Goal: Information Seeking & Learning: Learn about a topic

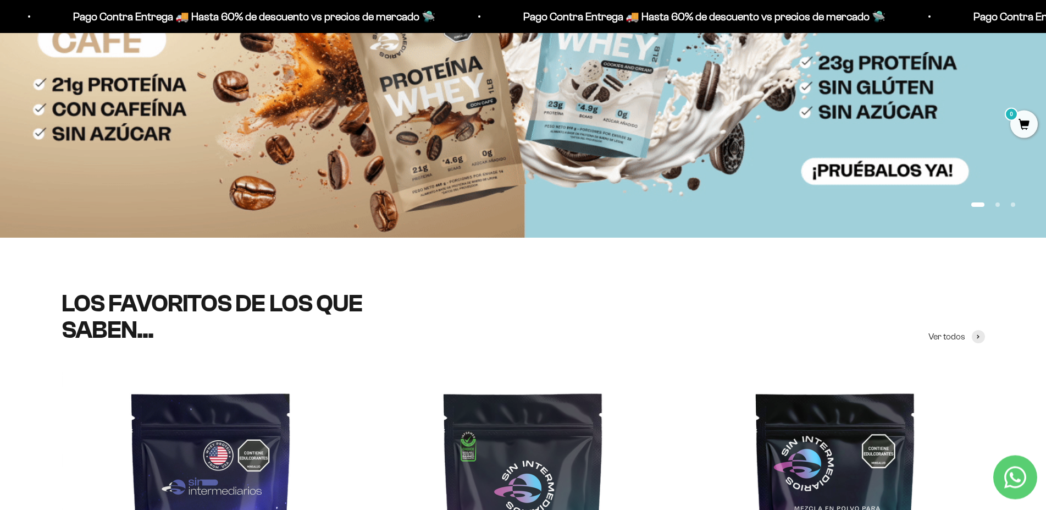
scroll to position [170, 0]
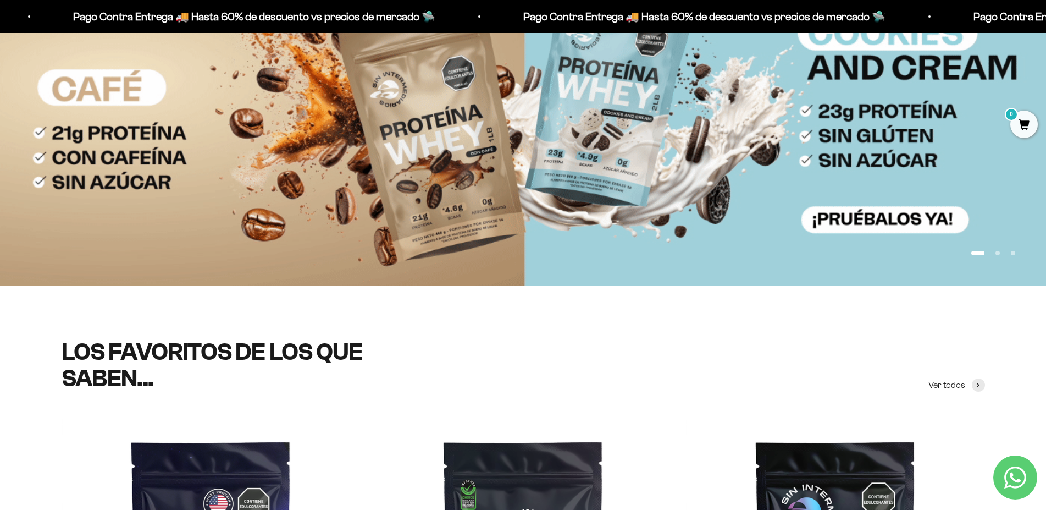
click at [868, 217] on slideshow-carousel "Ir al artículo 1 Ir al artículo 2 Ir al artículo 3" at bounding box center [523, 115] width 1046 height 341
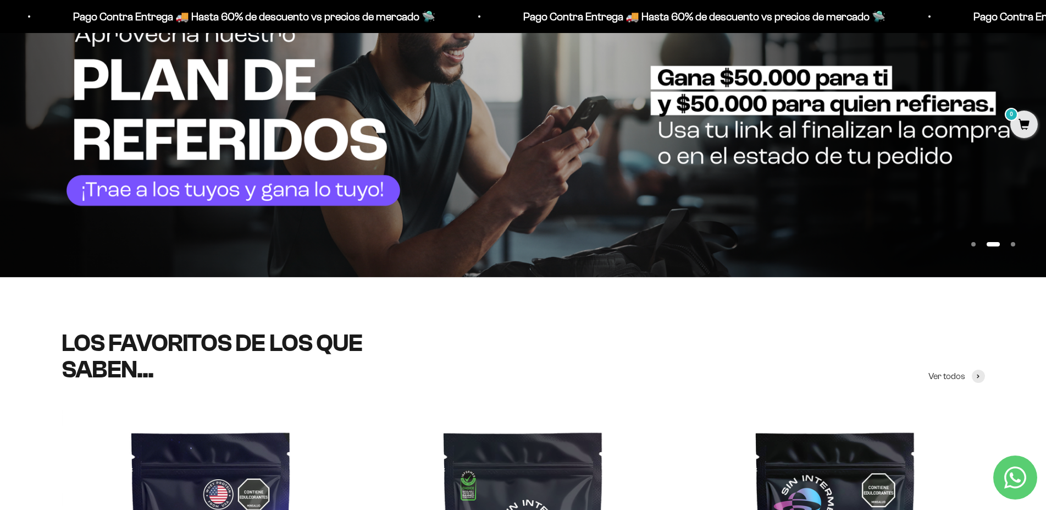
scroll to position [173, 0]
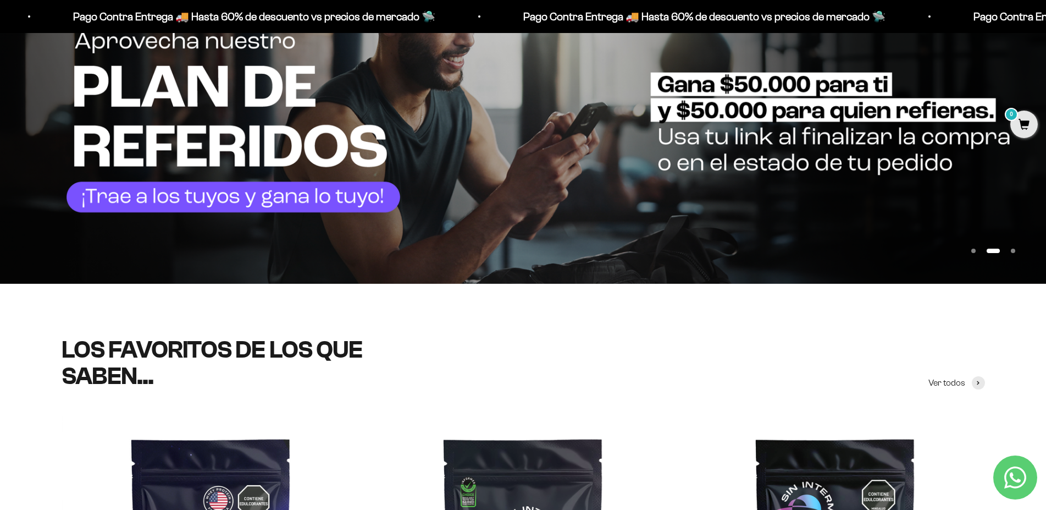
click at [32, 130] on img at bounding box center [523, 112] width 1046 height 341
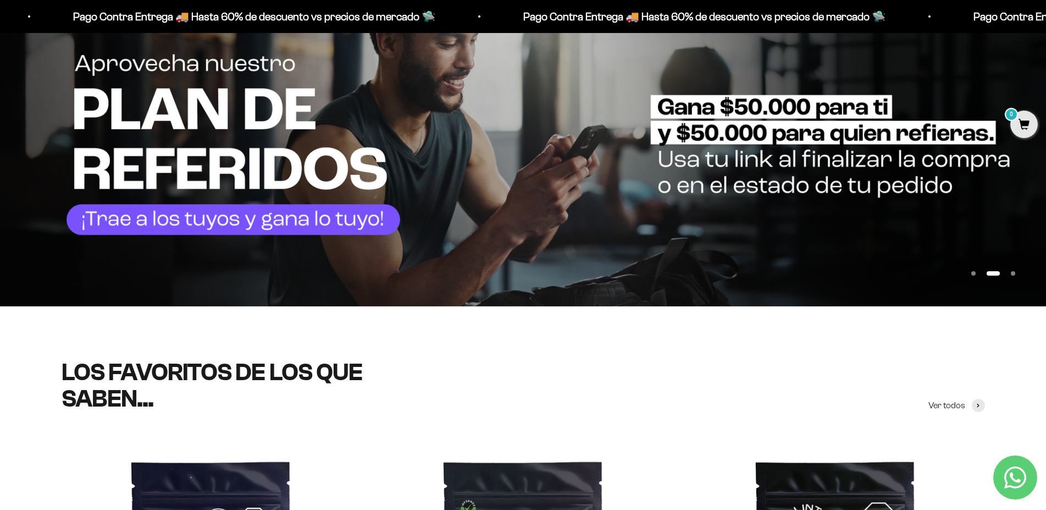
scroll to position [0, 0]
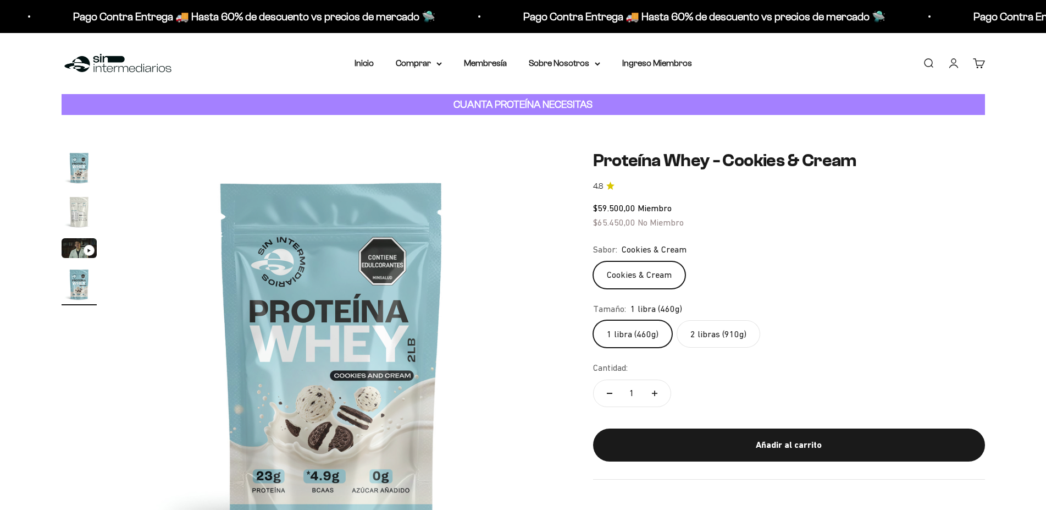
click at [84, 203] on img "Ir al artículo 2" at bounding box center [79, 211] width 35 height 35
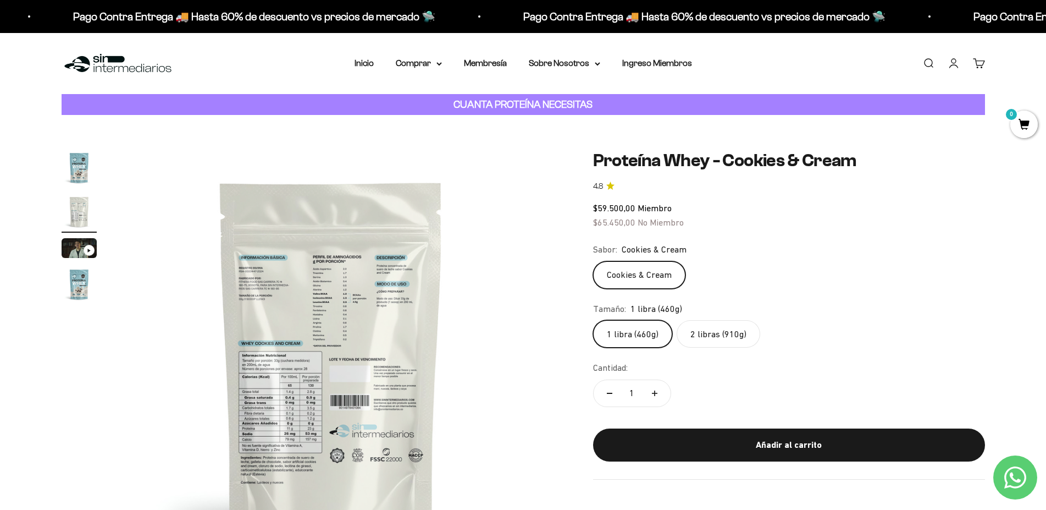
scroll to position [0, 430]
click at [282, 363] on img at bounding box center [331, 358] width 417 height 417
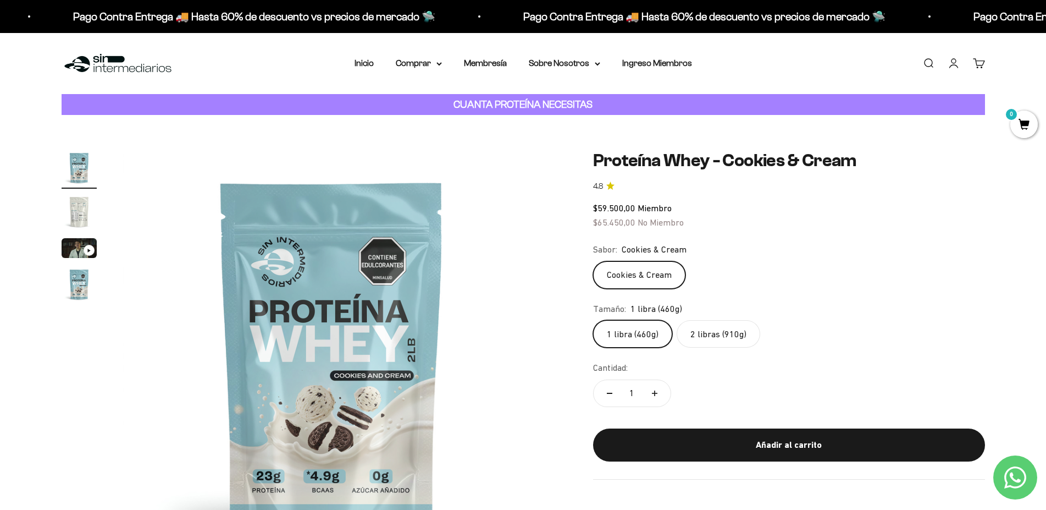
scroll to position [0, 0]
click at [525, 337] on img at bounding box center [331, 358] width 417 height 417
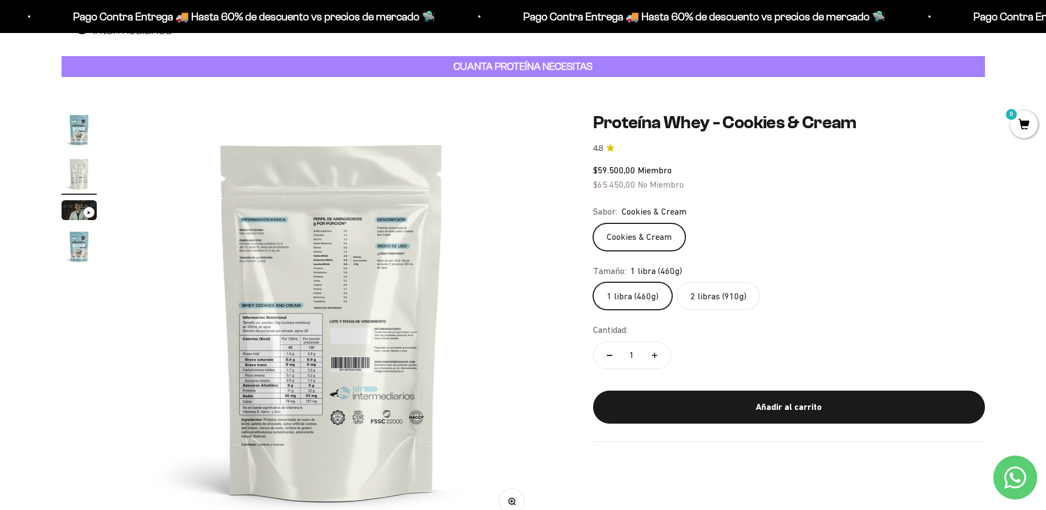
scroll to position [94, 0]
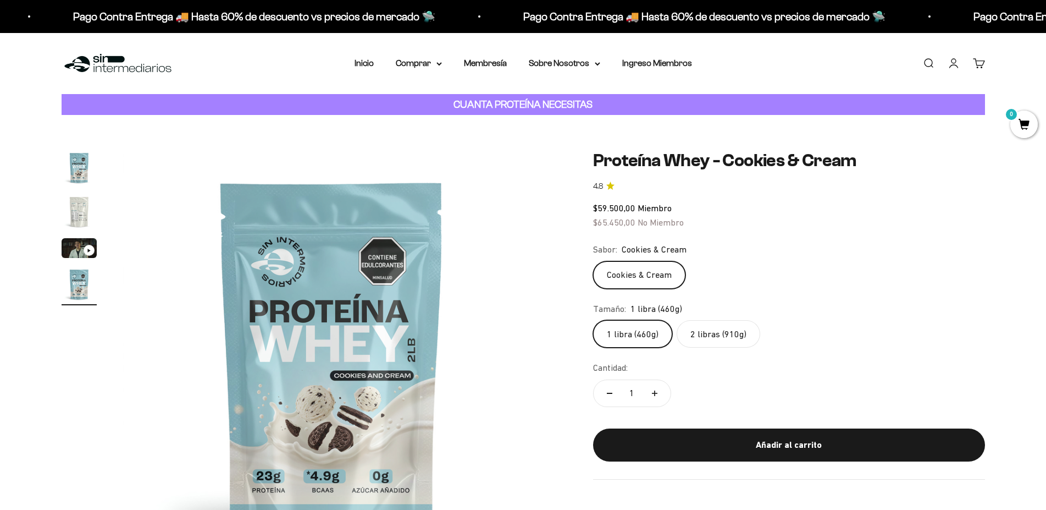
click at [78, 194] on img "Ir al artículo 2" at bounding box center [79, 211] width 35 height 35
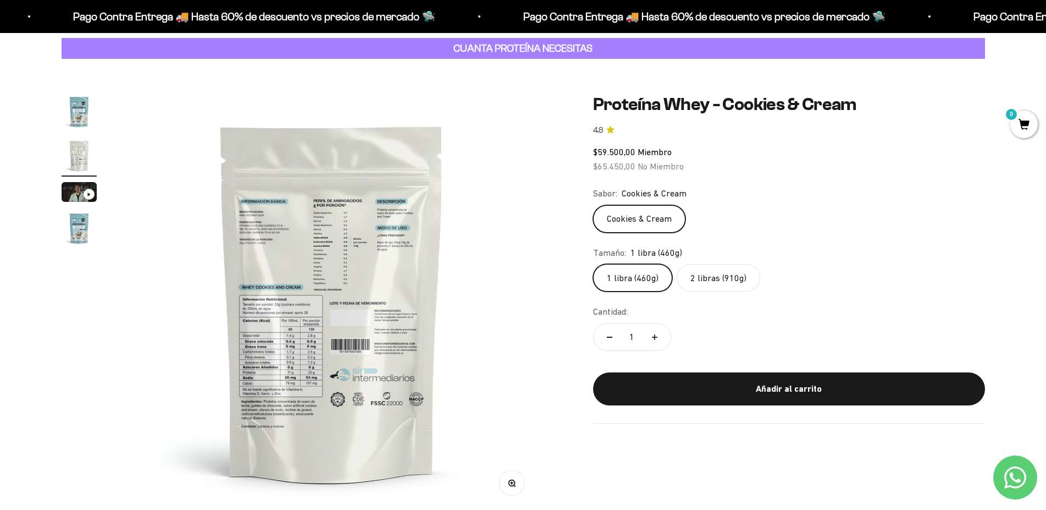
click at [302, 333] on img at bounding box center [331, 302] width 417 height 417
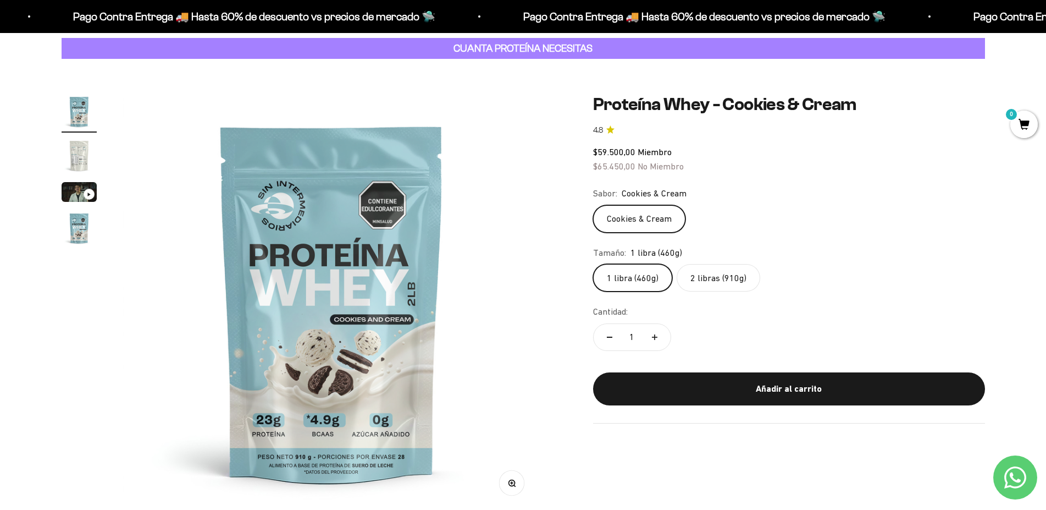
scroll to position [0, 0]
click at [506, 305] on img at bounding box center [331, 302] width 417 height 417
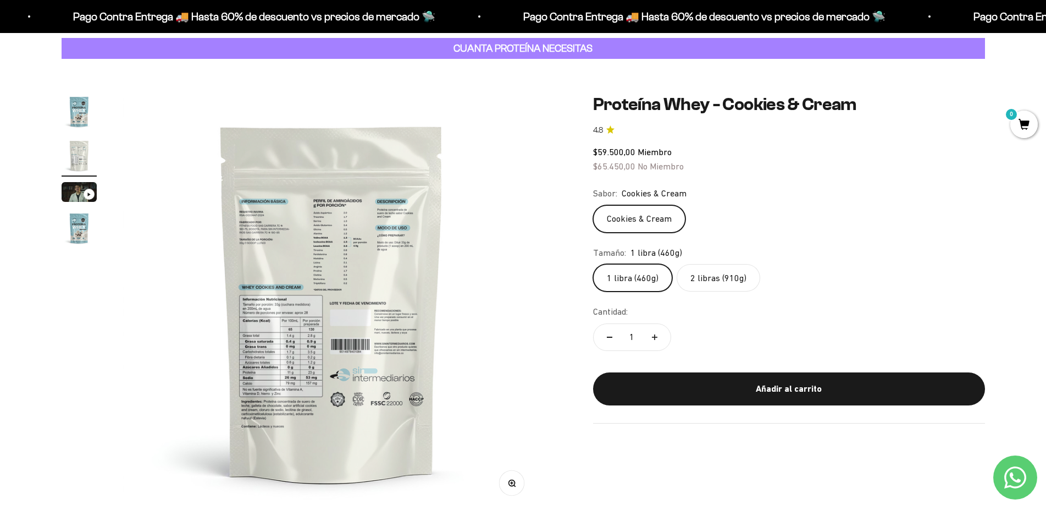
scroll to position [0, 430]
